Goal: Book appointment/travel/reservation

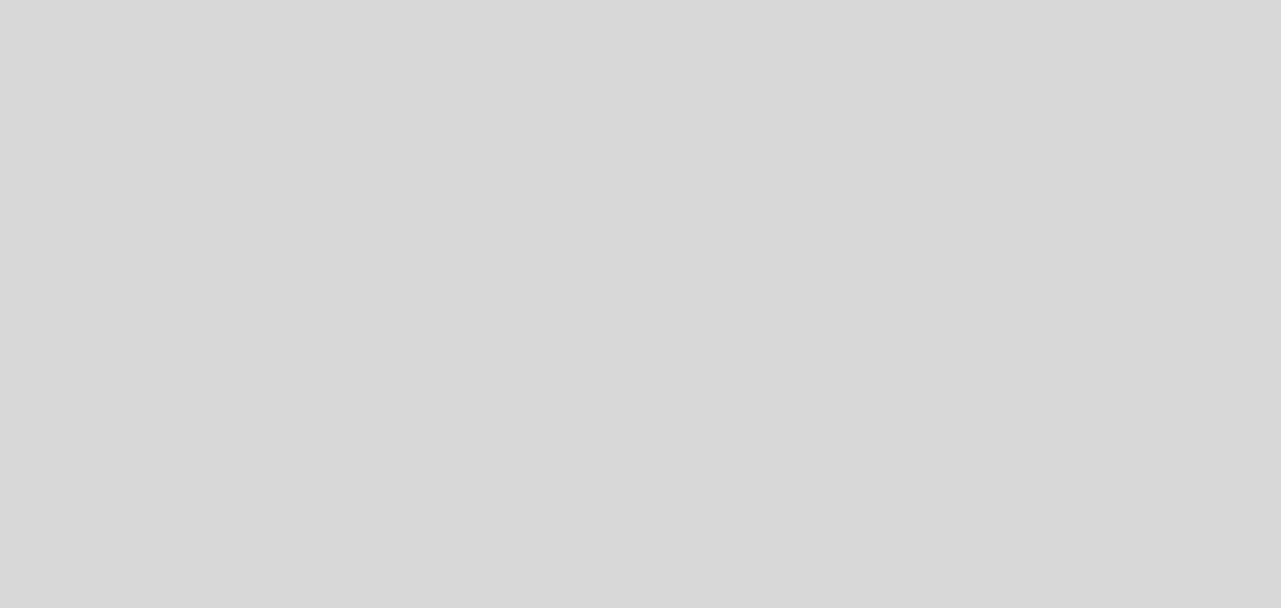
select select "pt"
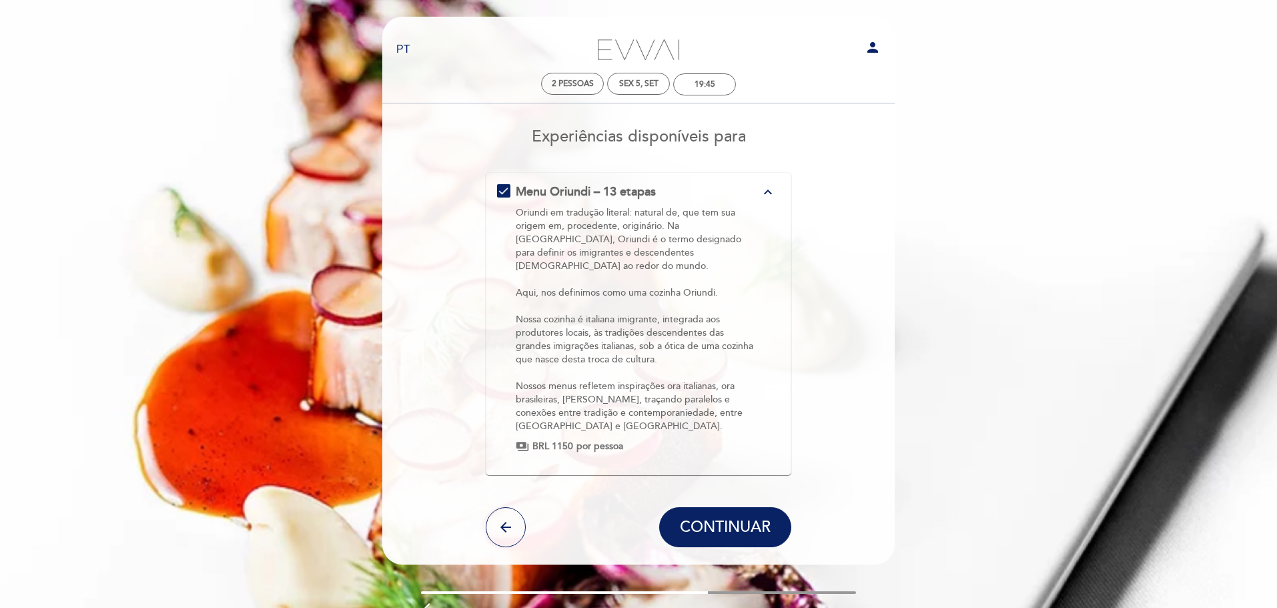
scroll to position [39, 0]
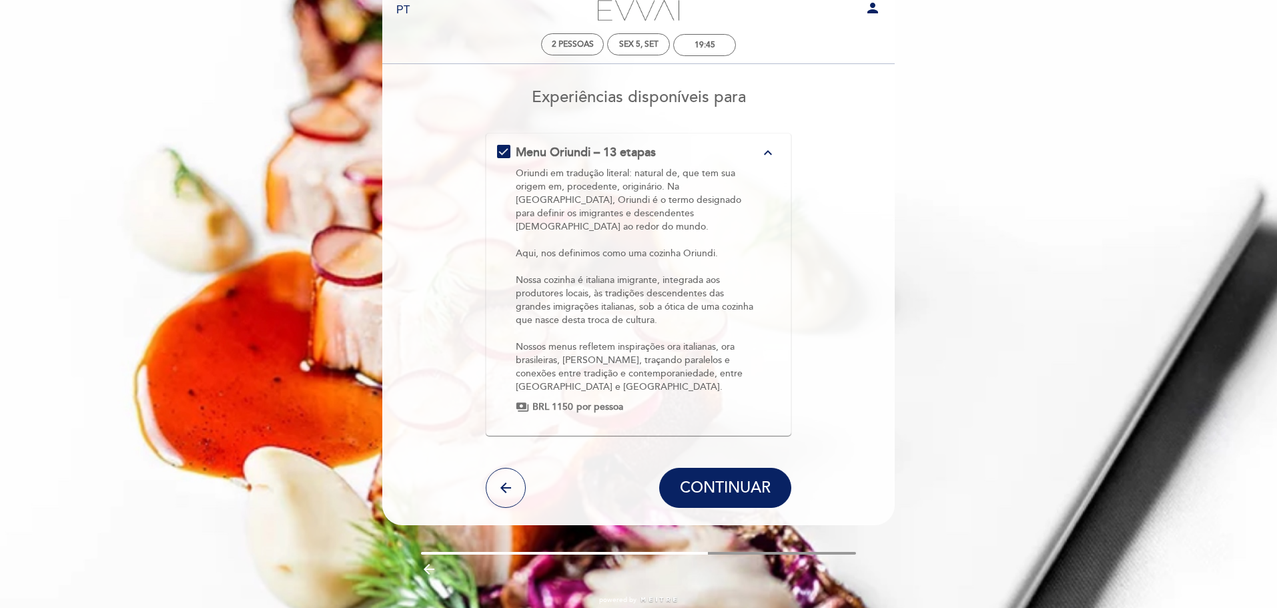
click at [752, 149] on div "Menu Oriundi – 13 etapas expand_less" at bounding box center [638, 152] width 245 height 17
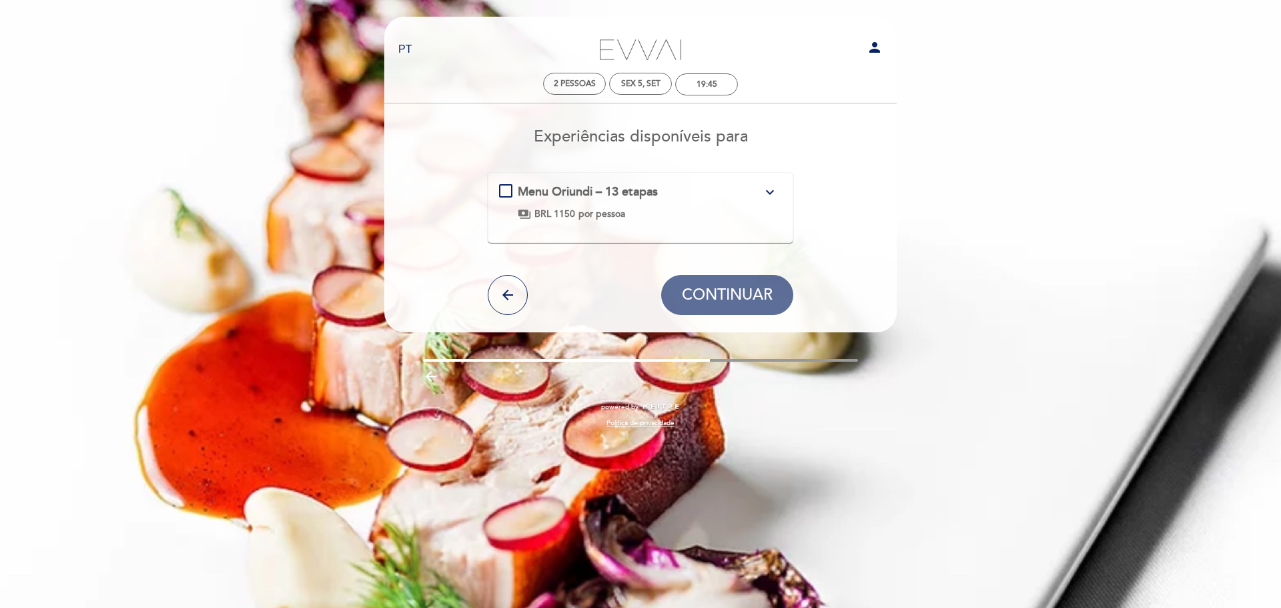
click at [654, 199] on span "Menu Oriundi – 13 etapas" at bounding box center [588, 191] width 140 height 15
